Goal: Task Accomplishment & Management: Use online tool/utility

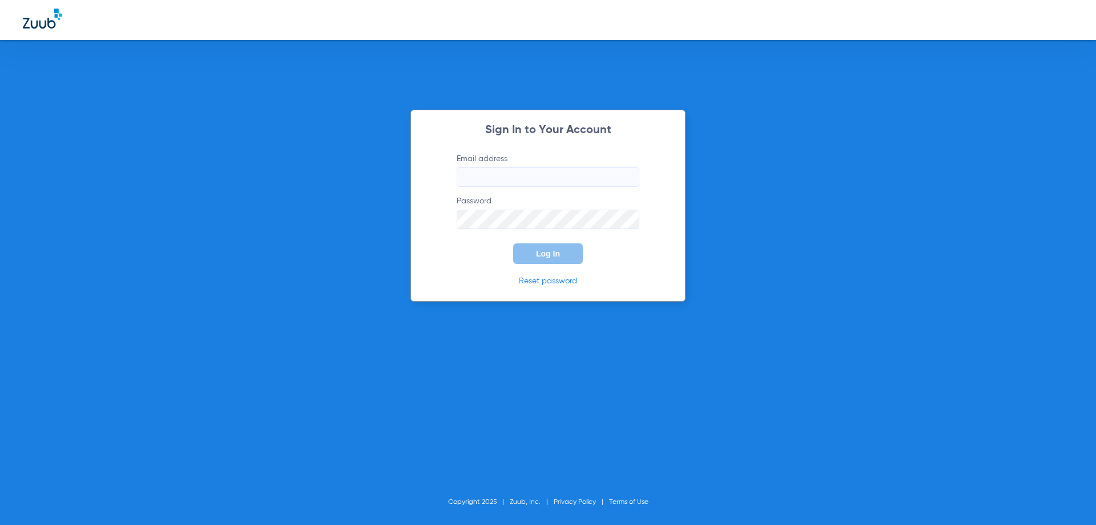
type input "[EMAIL_ADDRESS][DOMAIN_NAME]"
click at [587, 254] on form "Email address [EMAIL_ADDRESS][DOMAIN_NAME] Password Log In" at bounding box center [548, 208] width 217 height 111
click at [572, 256] on button "Log In" at bounding box center [548, 253] width 70 height 21
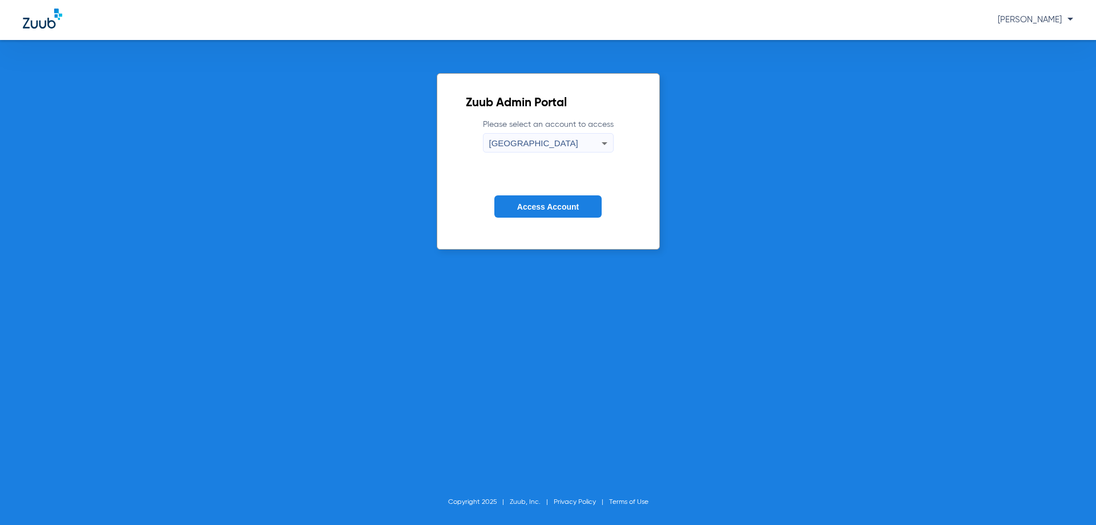
click at [505, 203] on button "Access Account" at bounding box center [547, 206] width 107 height 22
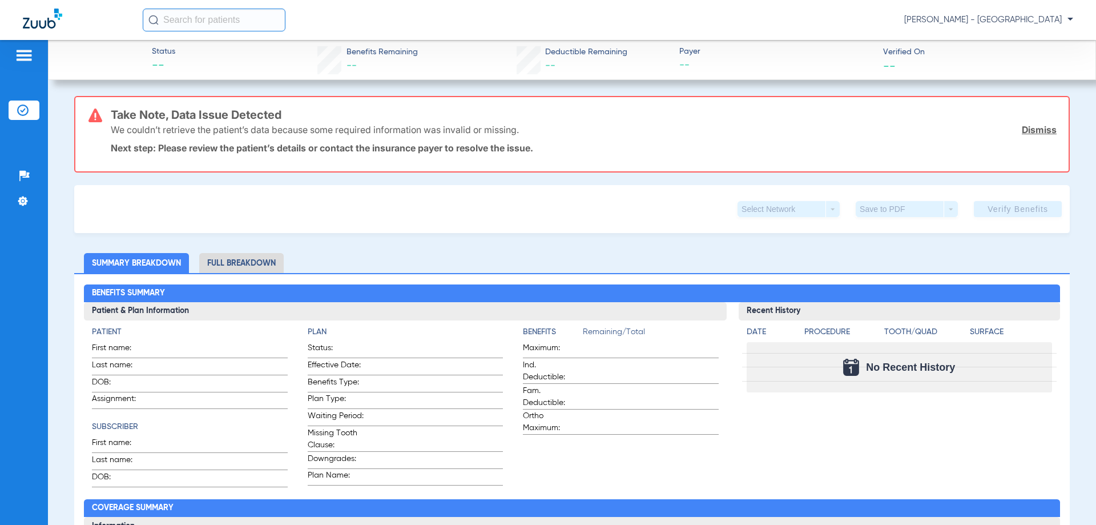
click at [26, 112] on img at bounding box center [22, 109] width 11 height 11
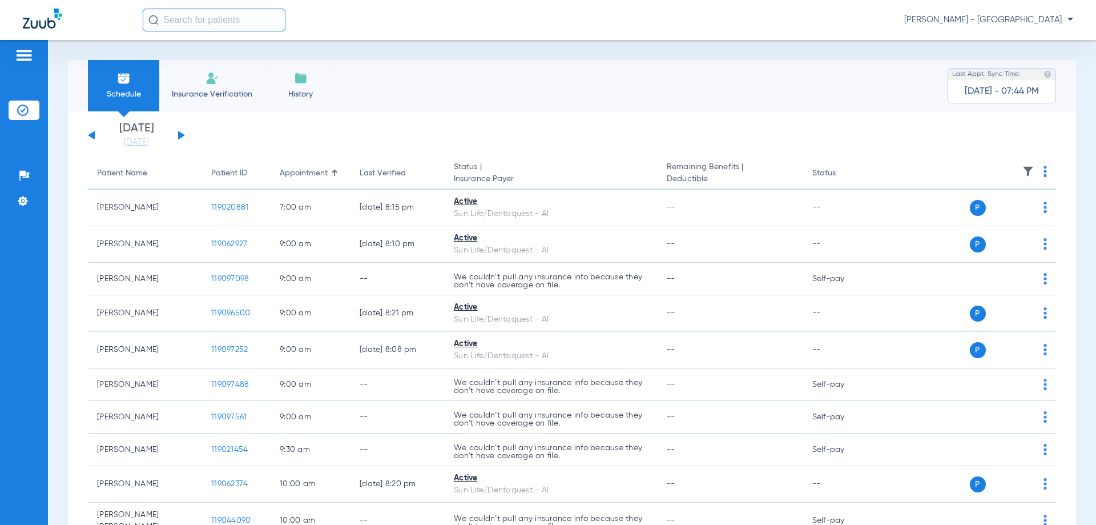
click at [1043, 171] on img at bounding box center [1044, 171] width 3 height 11
drag, startPoint x: 982, startPoint y: 215, endPoint x: 880, endPoint y: 156, distance: 117.9
click at [982, 214] on span "Verify All" at bounding box center [992, 216] width 71 height 8
